Goal: Task Accomplishment & Management: Use online tool/utility

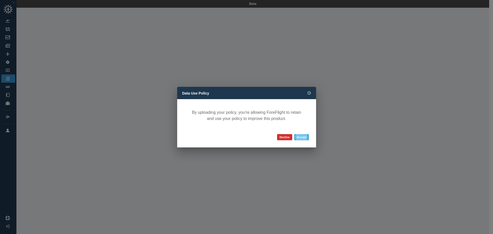
click at [304, 137] on button "Accept" at bounding box center [301, 137] width 15 height 6
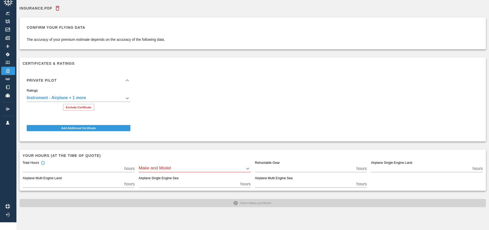
scroll to position [8, 0]
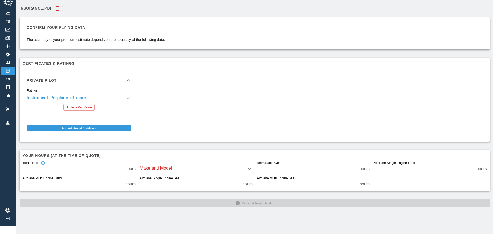
click at [160, 165] on body "**********" at bounding box center [246, 109] width 493 height 234
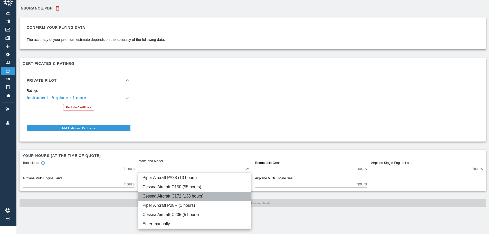
click at [159, 199] on li "Cessna Aircraft C172 (138 hours)" at bounding box center [194, 196] width 113 height 9
type input "****"
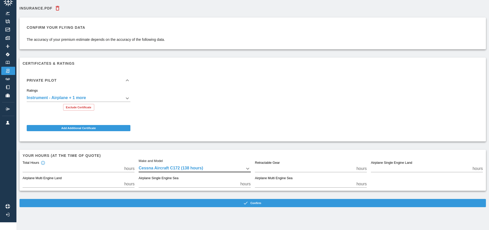
click at [355, 170] on input "*" at bounding box center [305, 168] width 100 height 7
type input "*"
click at [355, 167] on input "*" at bounding box center [305, 168] width 100 height 7
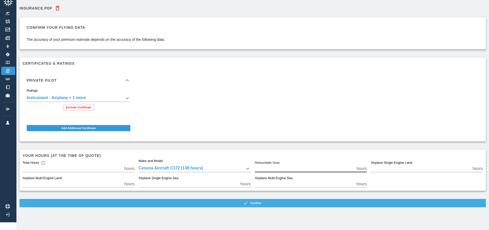
click at [246, 201] on icon "button" at bounding box center [245, 203] width 5 height 5
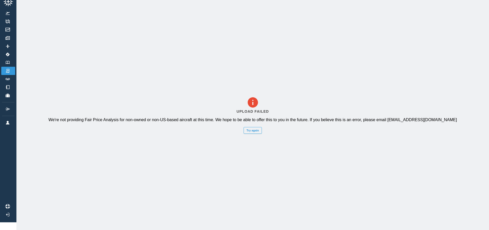
click at [255, 128] on button "Try again" at bounding box center [253, 130] width 18 height 7
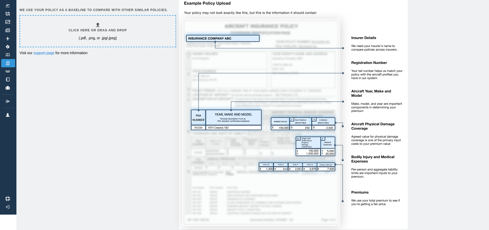
scroll to position [0, 0]
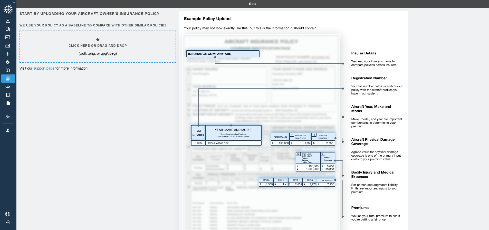
click at [44, 69] on link "support page" at bounding box center [43, 68] width 21 height 4
click at [7, 70] on img at bounding box center [8, 70] width 6 height 3
